Goal: Information Seeking & Learning: Learn about a topic

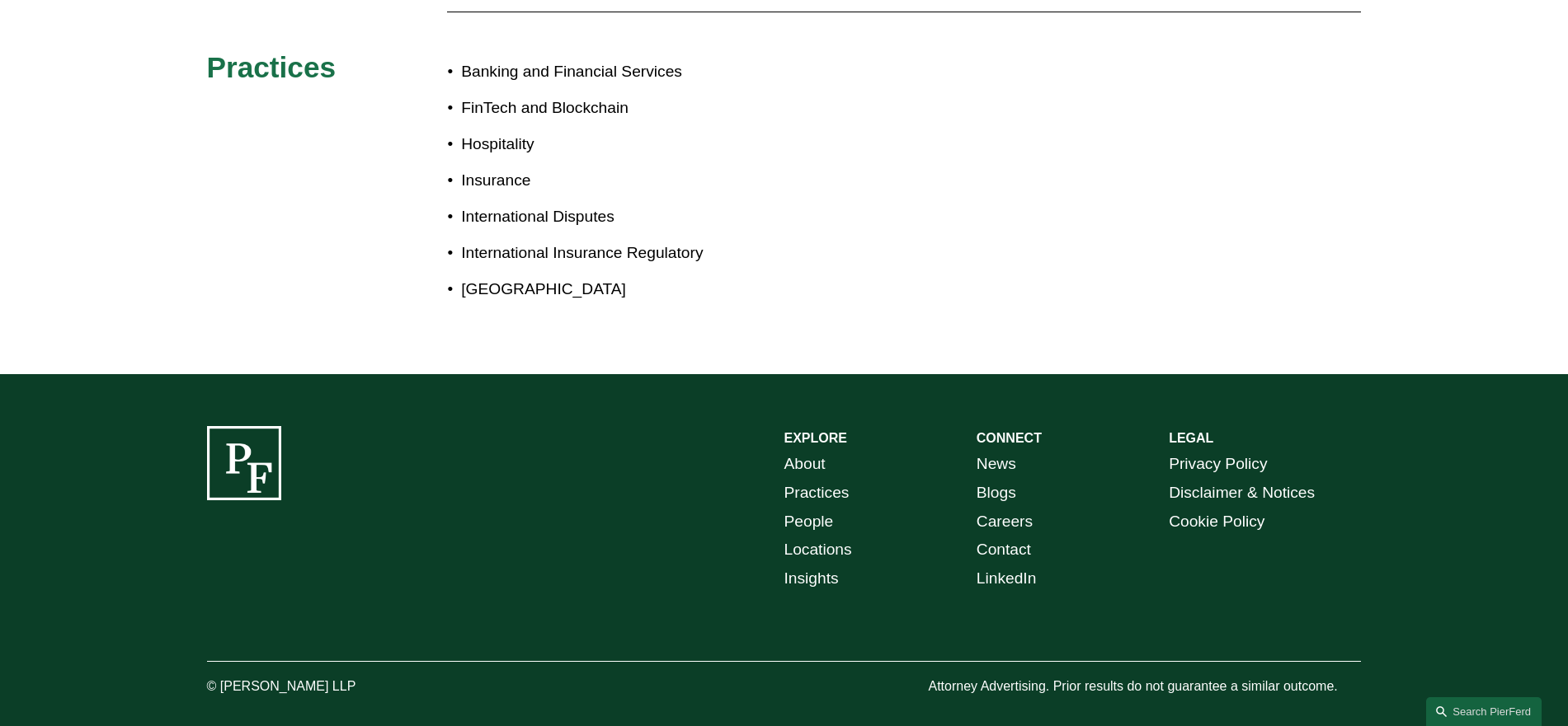
scroll to position [401, 0]
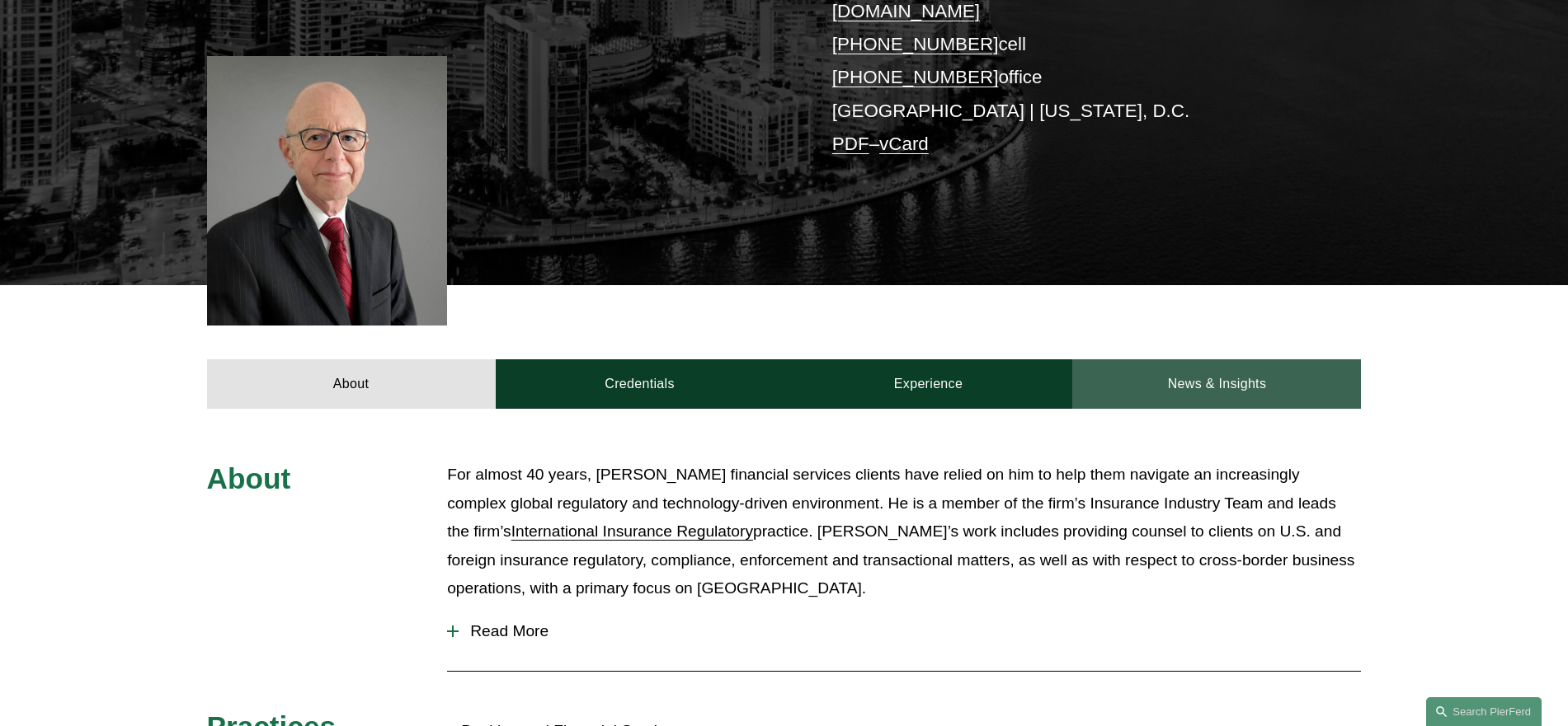
click at [1224, 377] on link "News & Insights" at bounding box center [1217, 384] width 289 height 49
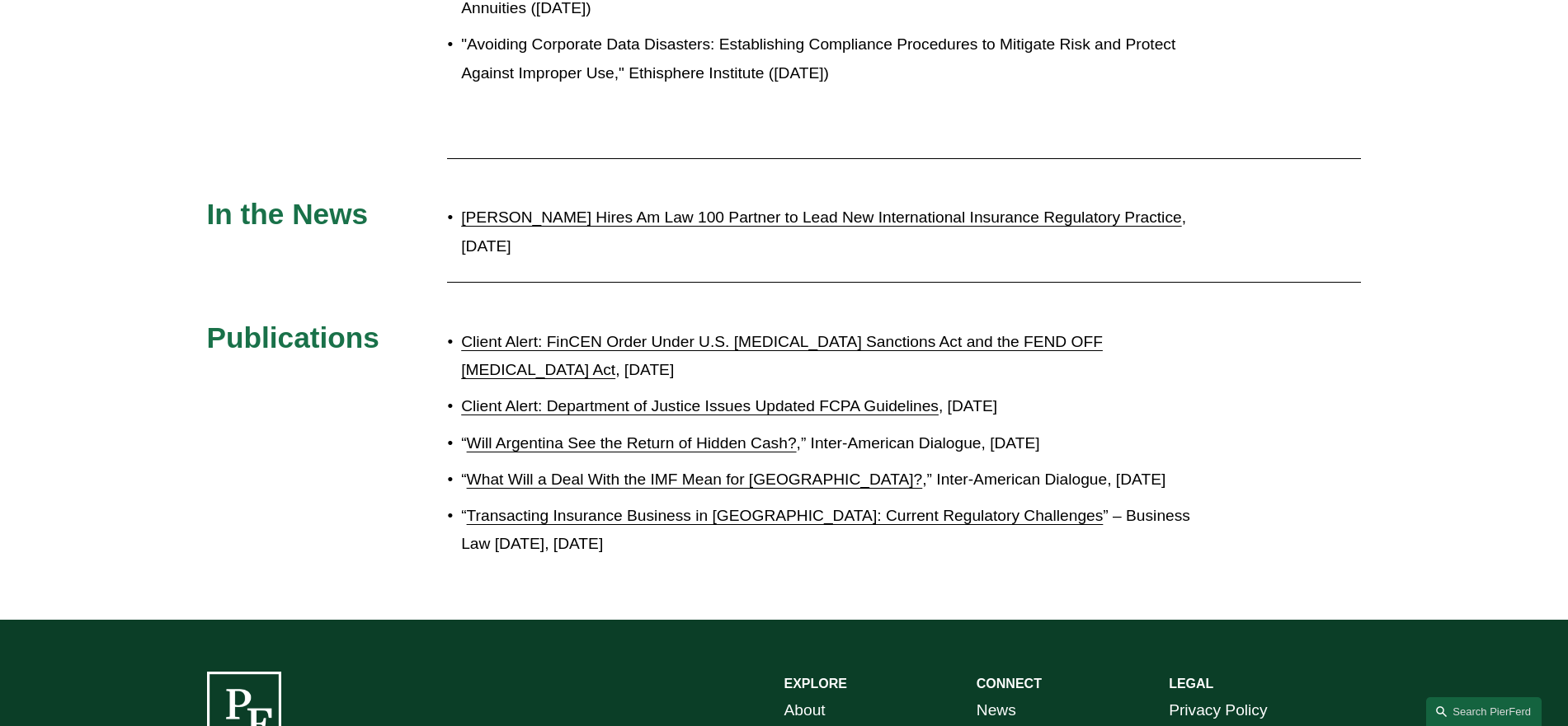
scroll to position [1638, 0]
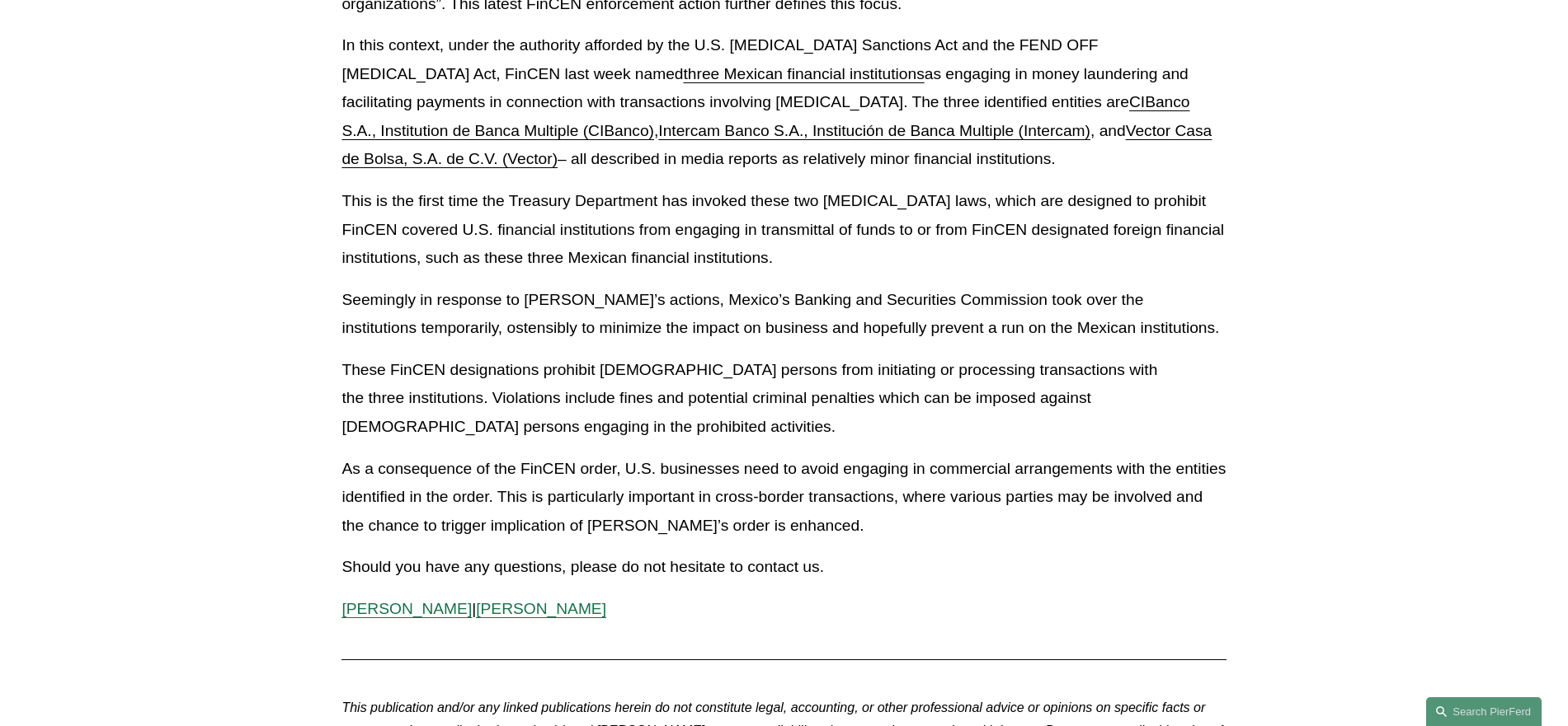
scroll to position [247, 0]
